Goal: Find contact information: Find contact information

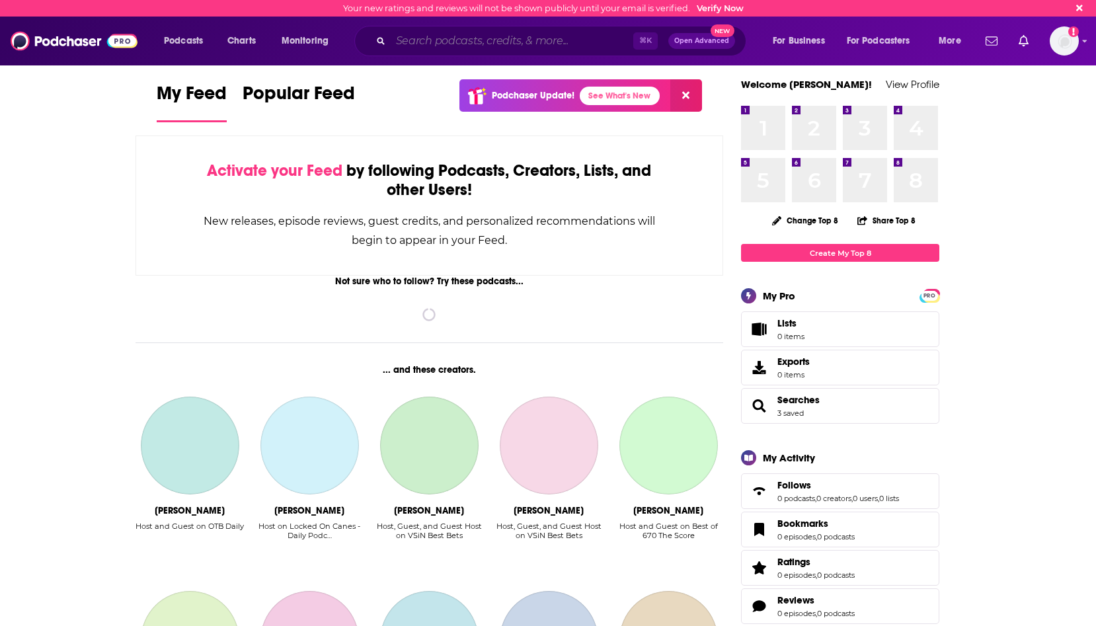
click at [544, 32] on input "Search podcasts, credits, & more..." at bounding box center [512, 40] width 243 height 21
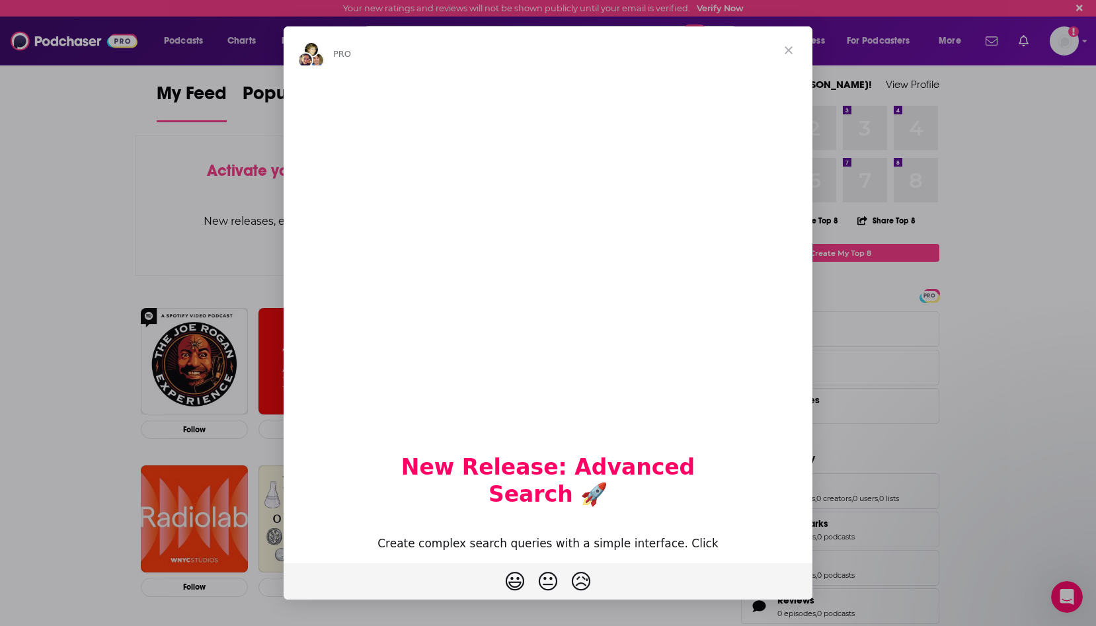
click at [790, 49] on span "Close" at bounding box center [789, 50] width 48 height 48
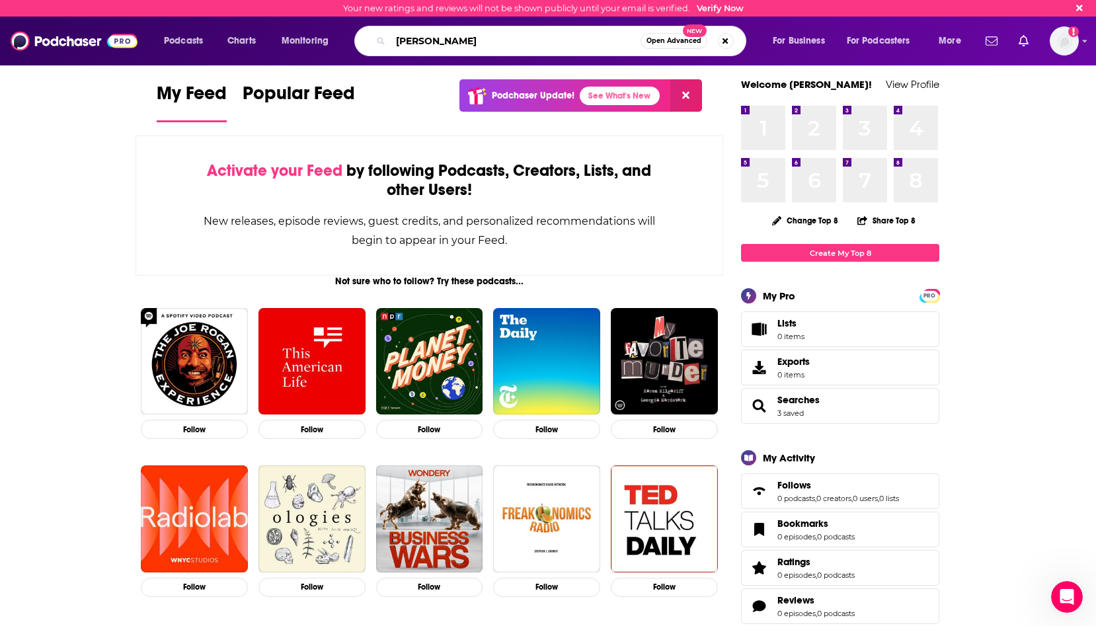
click at [538, 41] on input "[PERSON_NAME]" at bounding box center [516, 40] width 250 height 21
type input "[PERSON_NAME]"
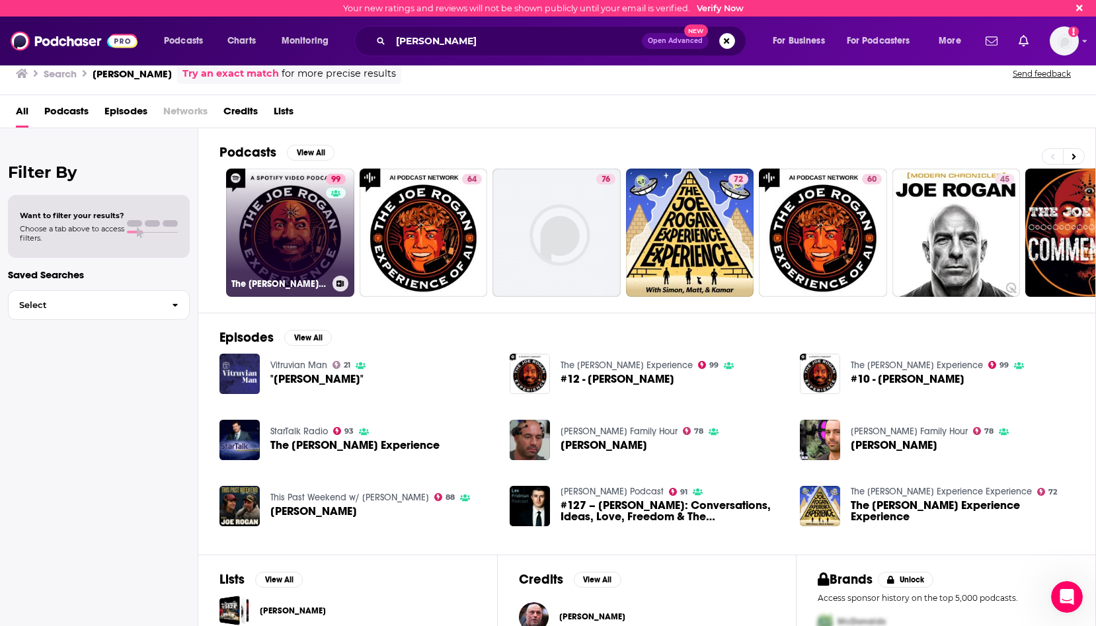
click at [299, 237] on link "99 The [PERSON_NAME] Experience" at bounding box center [290, 233] width 128 height 128
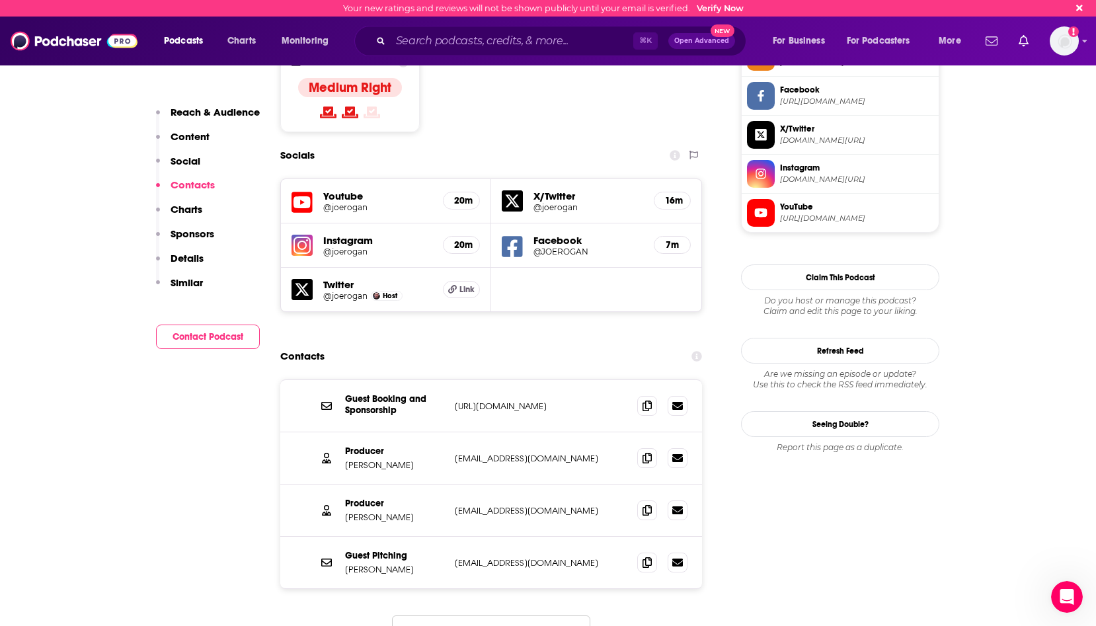
scroll to position [1084, 0]
click at [586, 401] on p "[URL][DOMAIN_NAME]" at bounding box center [541, 406] width 172 height 11
click at [650, 401] on icon at bounding box center [647, 406] width 9 height 11
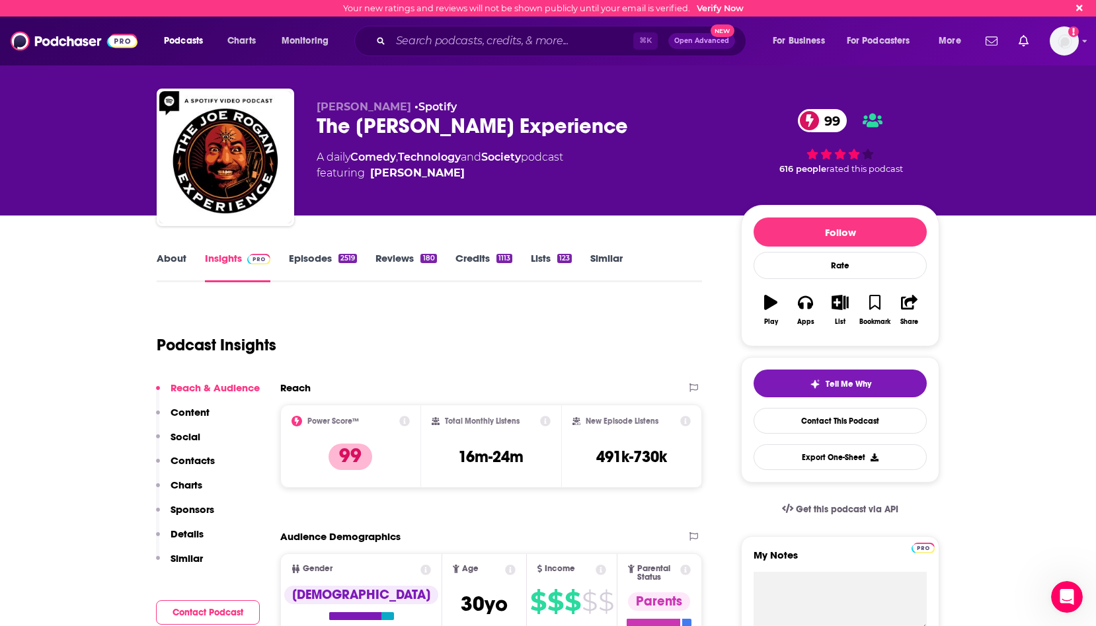
scroll to position [0, 0]
